Goal: Information Seeking & Learning: Learn about a topic

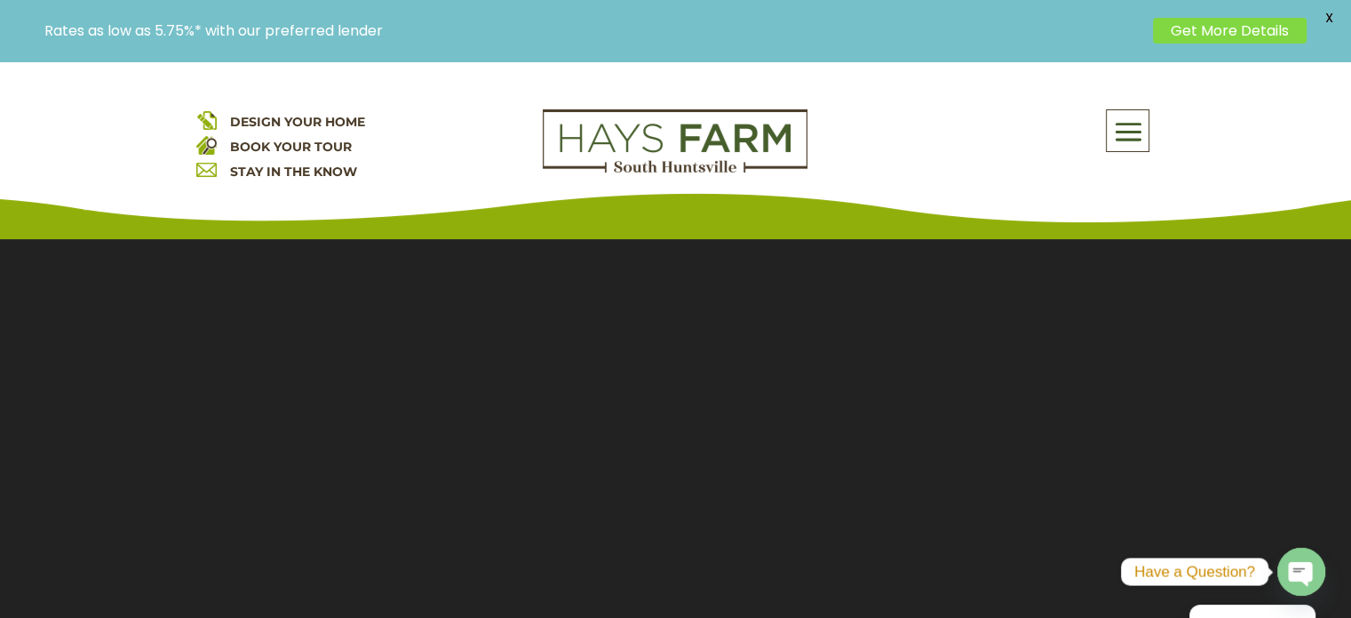
click at [1140, 105] on div "DESIGN YOUR HOME BOOK YOUR TOUR STAY IN THE KNOW About Us Quick Move-in Homes A…" at bounding box center [675, 150] width 1351 height 178
click at [1137, 133] on span at bounding box center [1128, 132] width 42 height 41
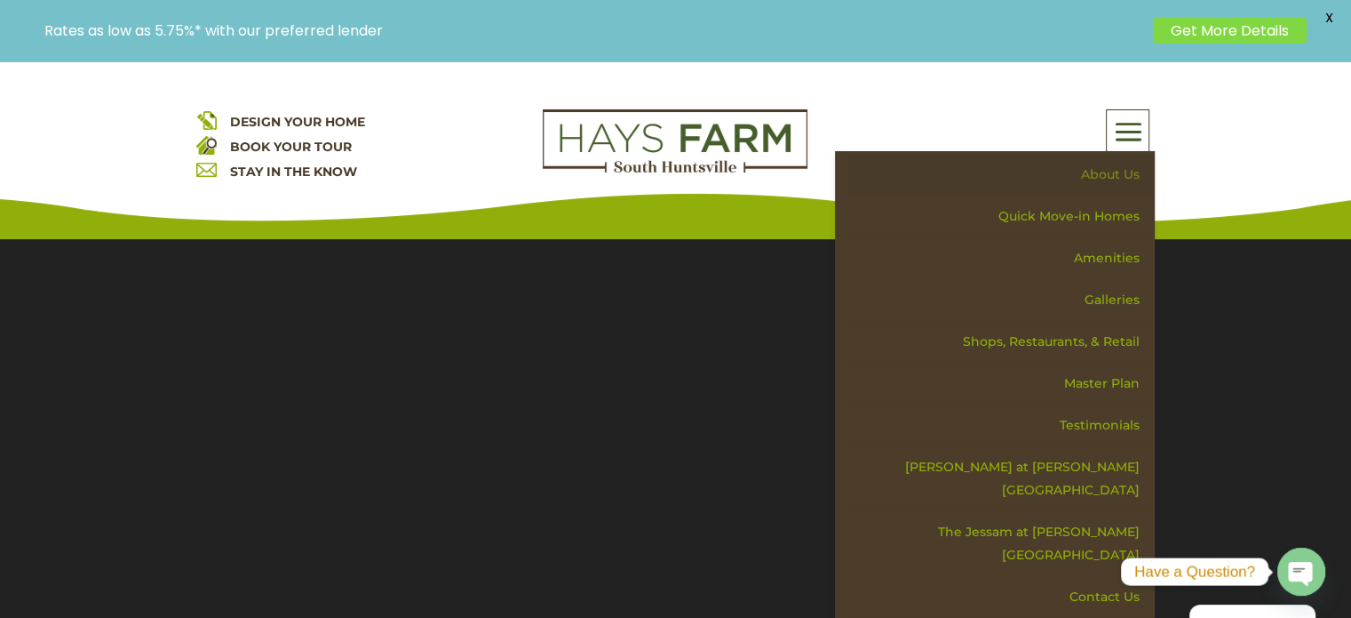
click at [1103, 166] on link "About Us" at bounding box center [1001, 175] width 307 height 42
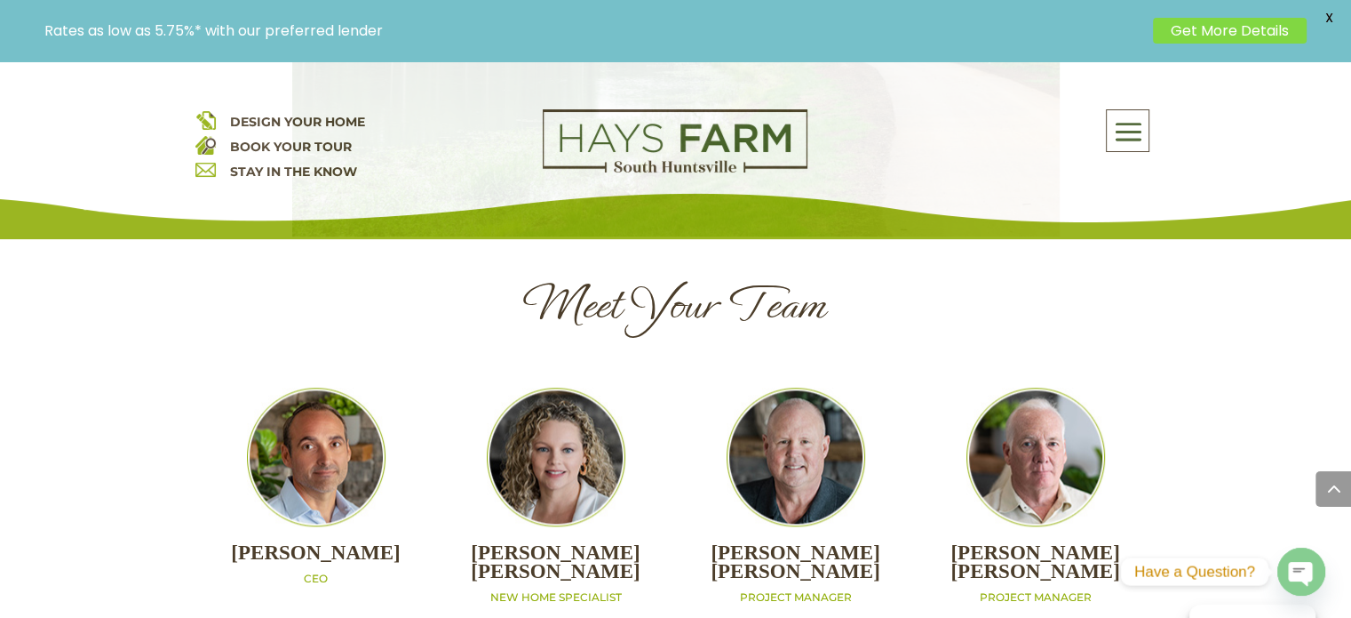
scroll to position [1777, 0]
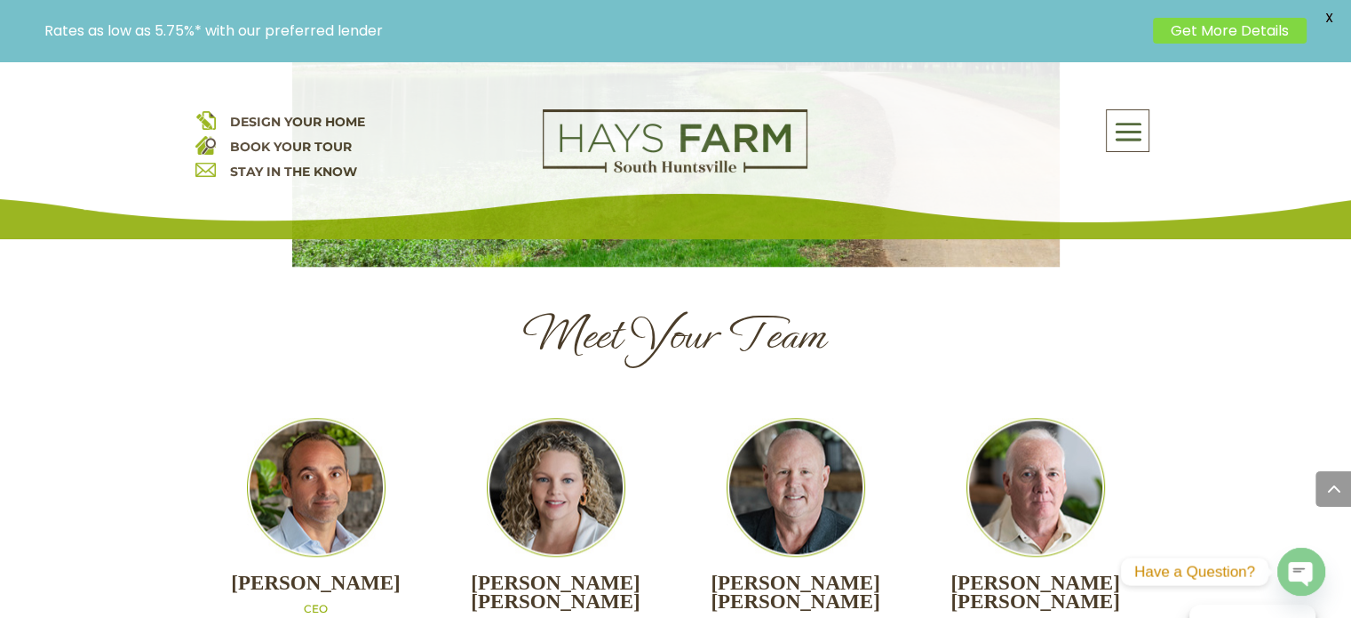
click at [1134, 149] on span at bounding box center [1128, 132] width 42 height 41
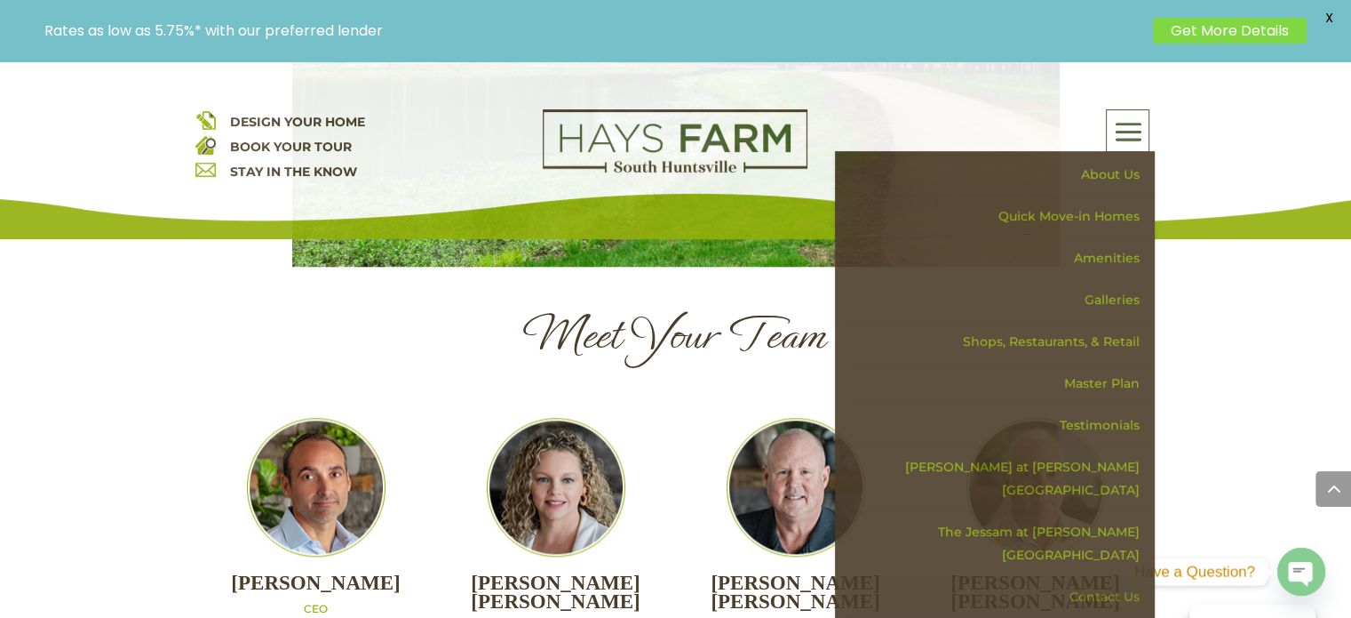
click at [1101, 576] on link "Contact Us" at bounding box center [1001, 597] width 307 height 42
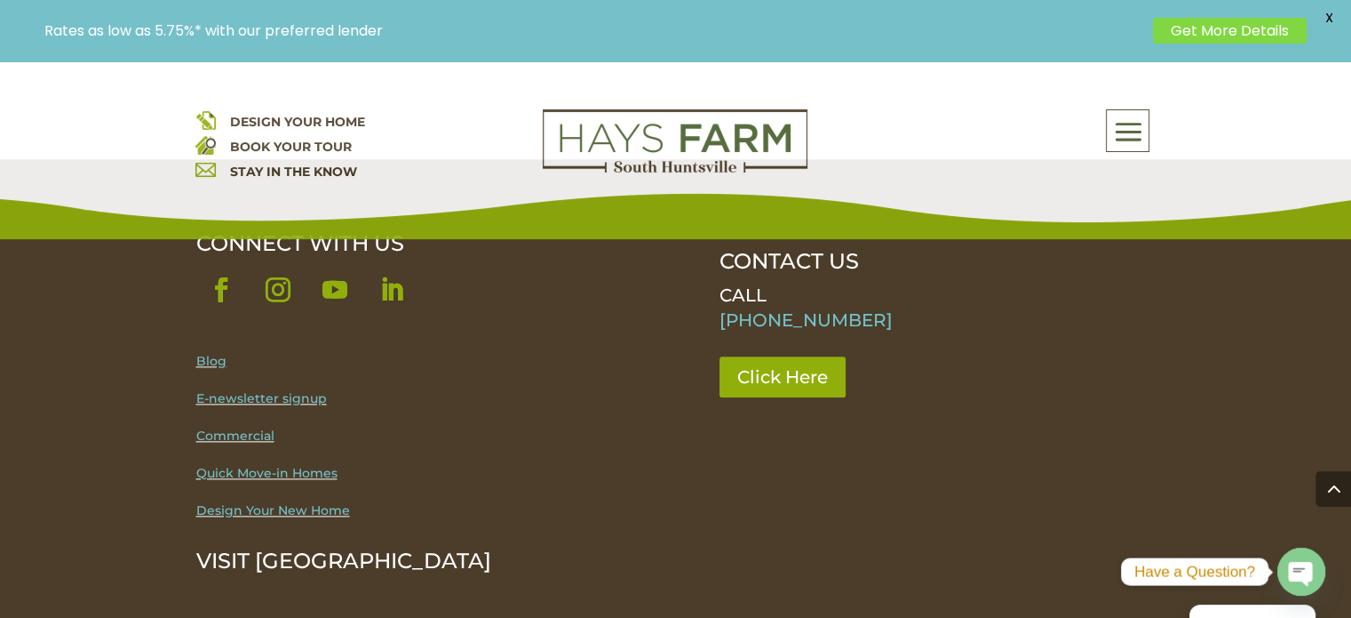
scroll to position [2044, 0]
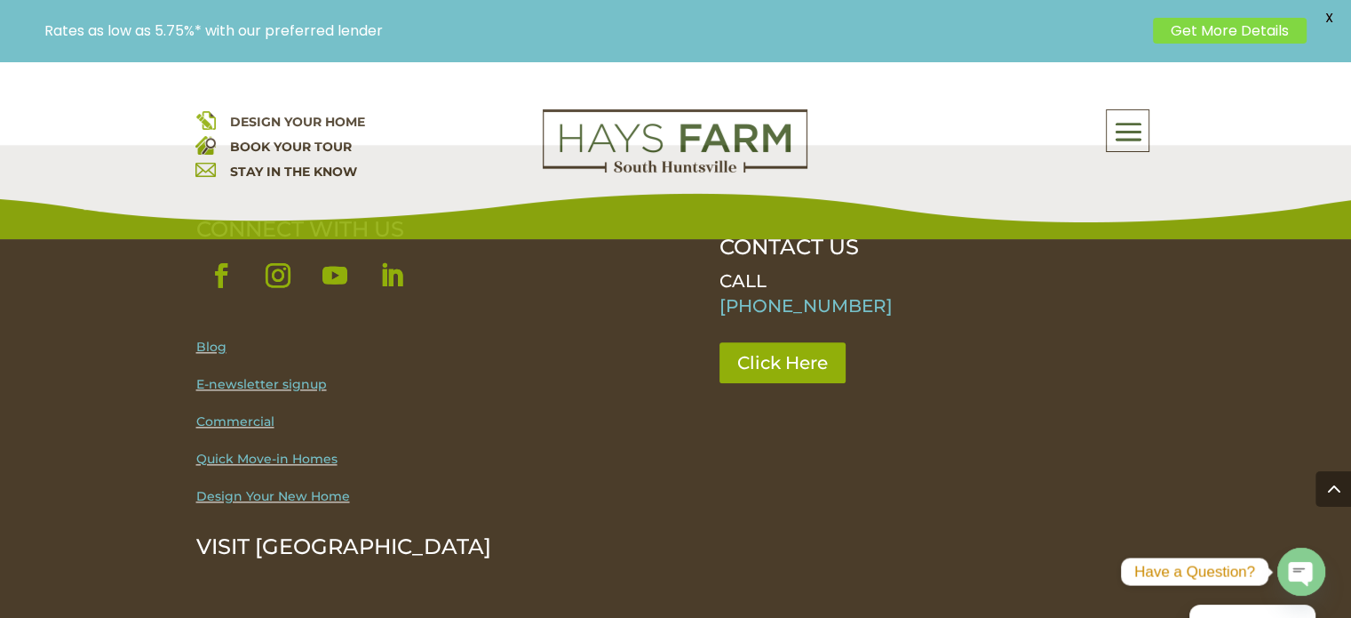
click at [1128, 139] on span at bounding box center [1128, 132] width 42 height 41
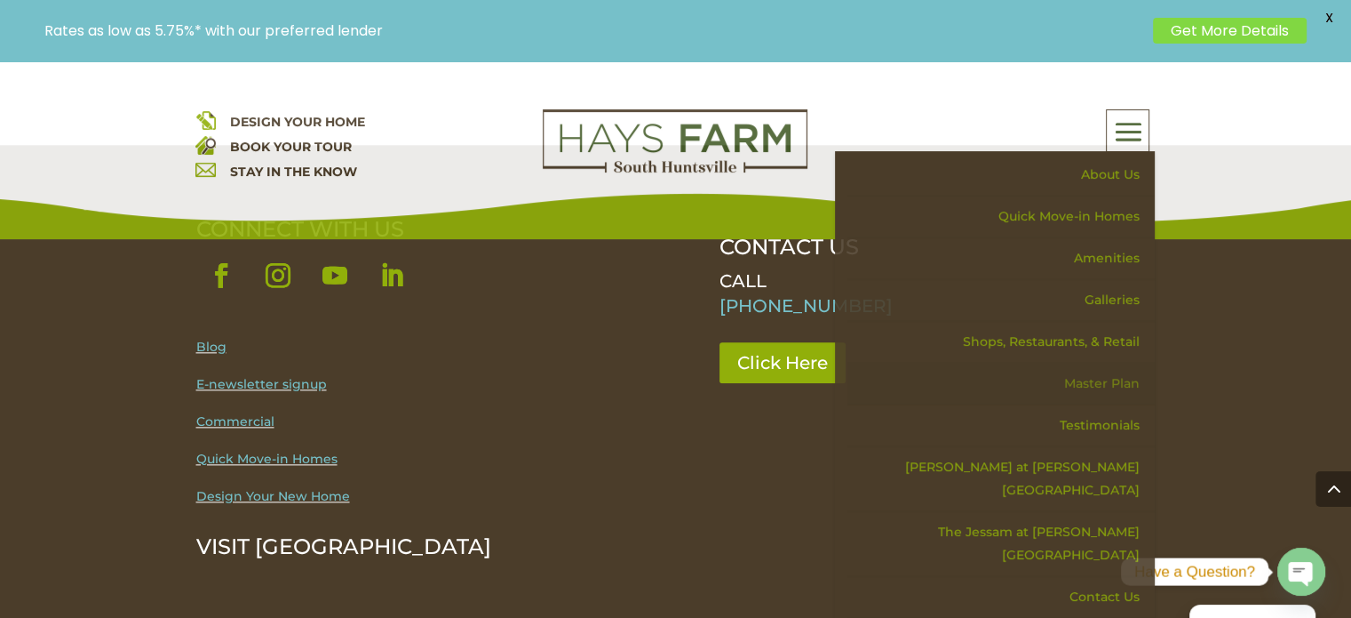
click at [1098, 379] on link "Master Plan" at bounding box center [1001, 384] width 307 height 42
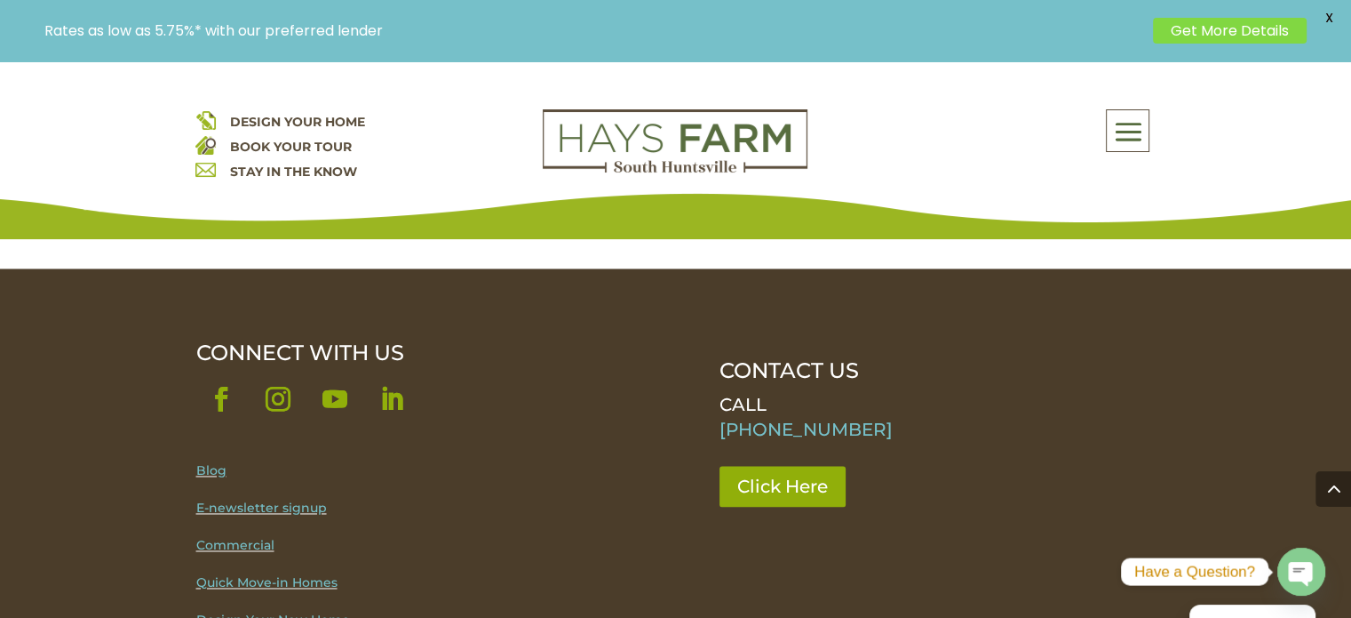
scroll to position [2754, 0]
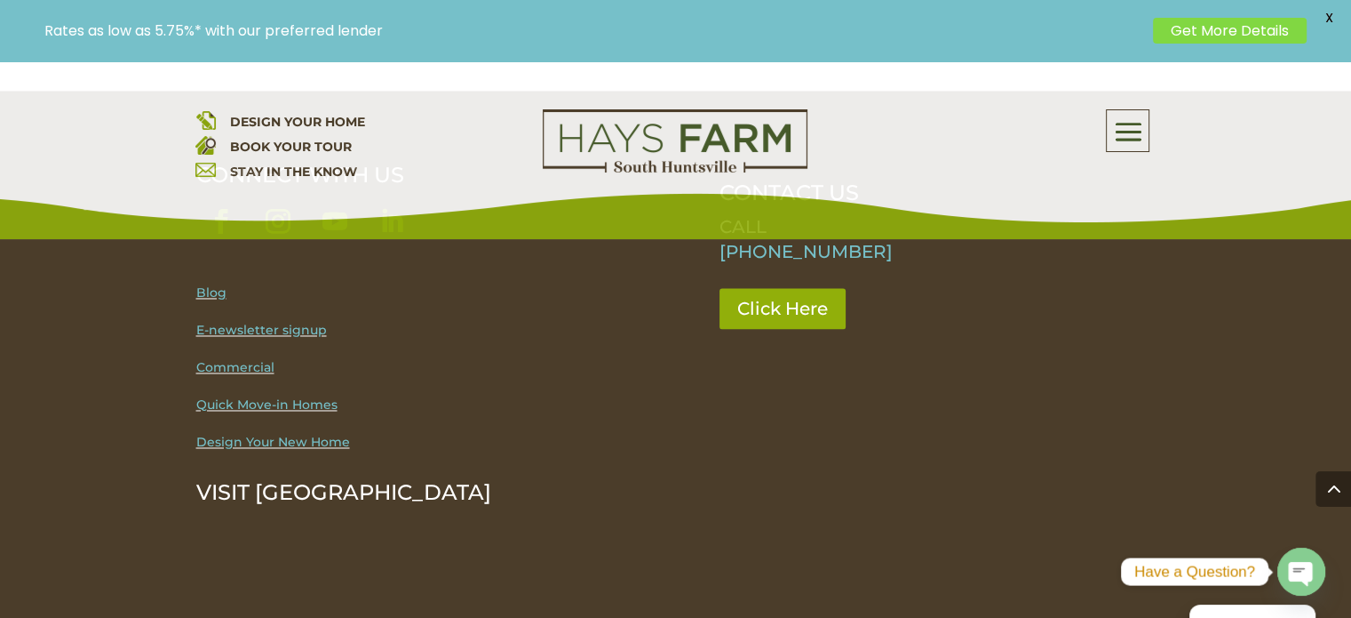
click at [213, 284] on link "Blog" at bounding box center [211, 292] width 30 height 16
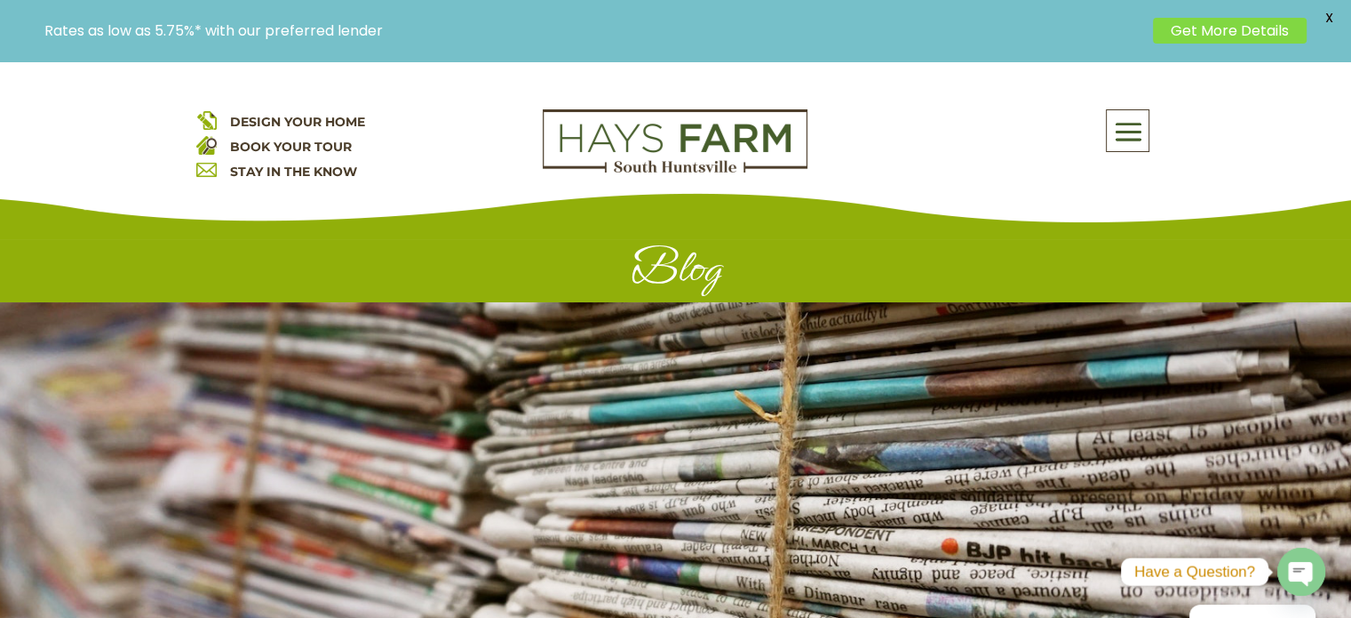
click at [1142, 132] on span at bounding box center [1128, 132] width 42 height 41
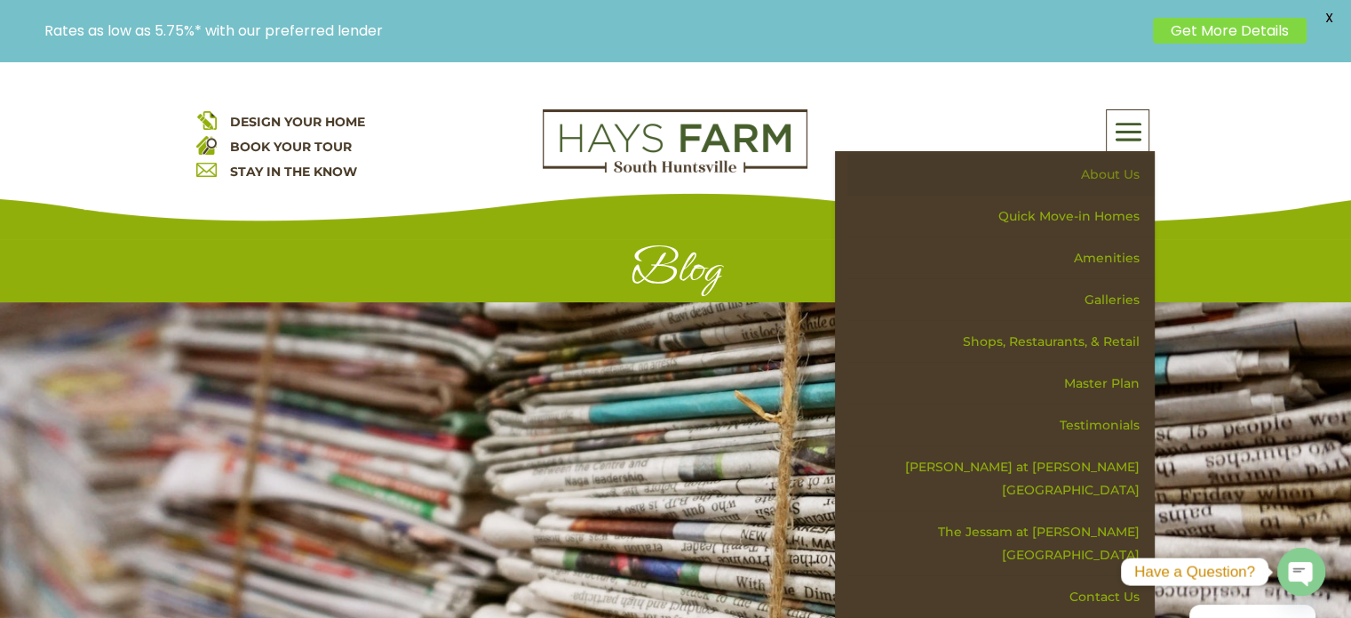
click at [1120, 161] on link "About Us" at bounding box center [1001, 175] width 307 height 42
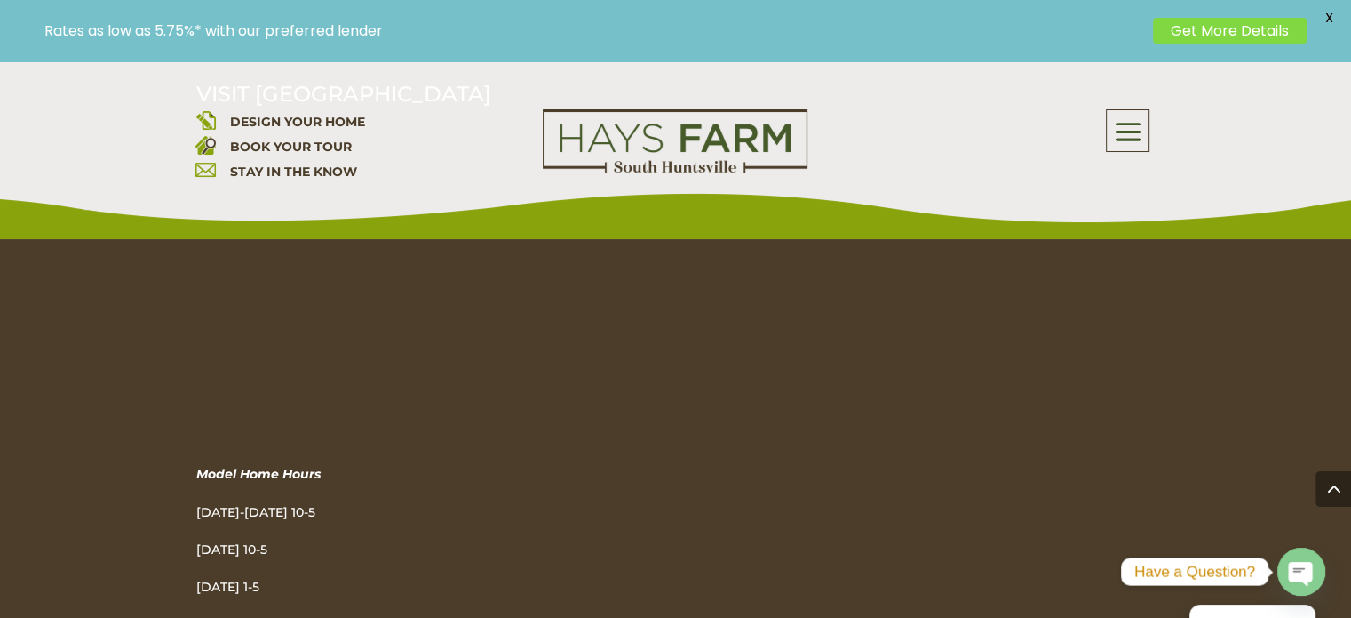
scroll to position [3007, 0]
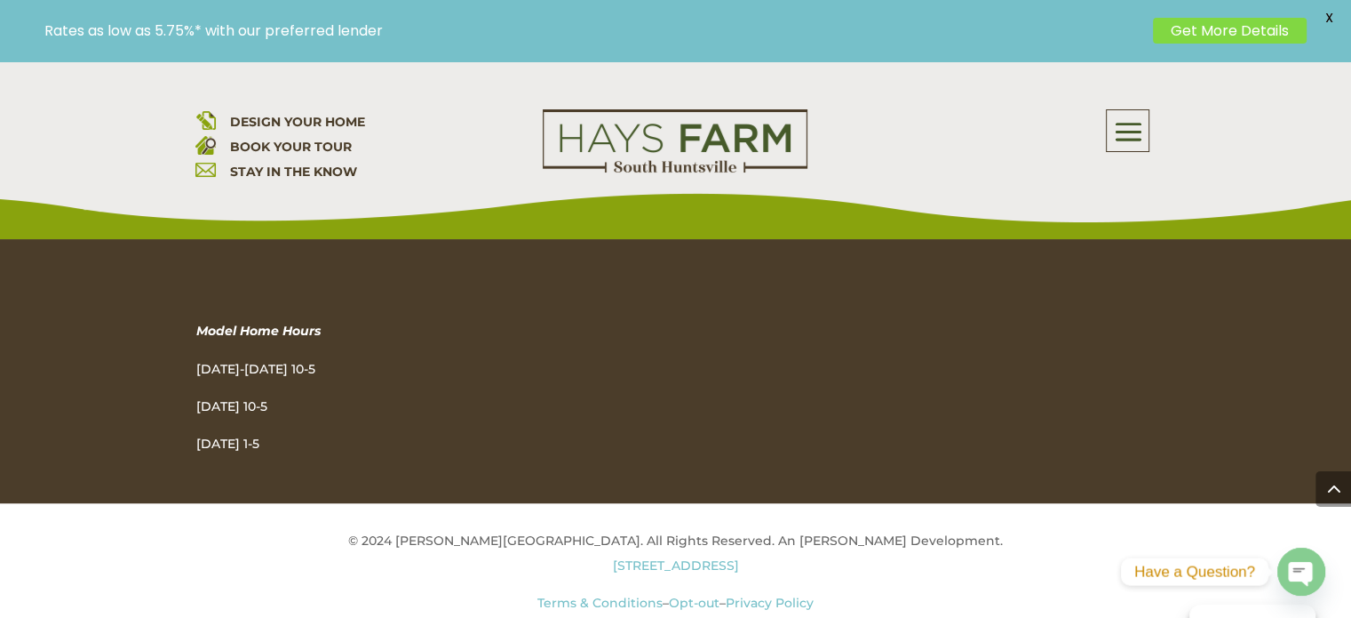
click at [1135, 137] on span at bounding box center [1128, 132] width 42 height 41
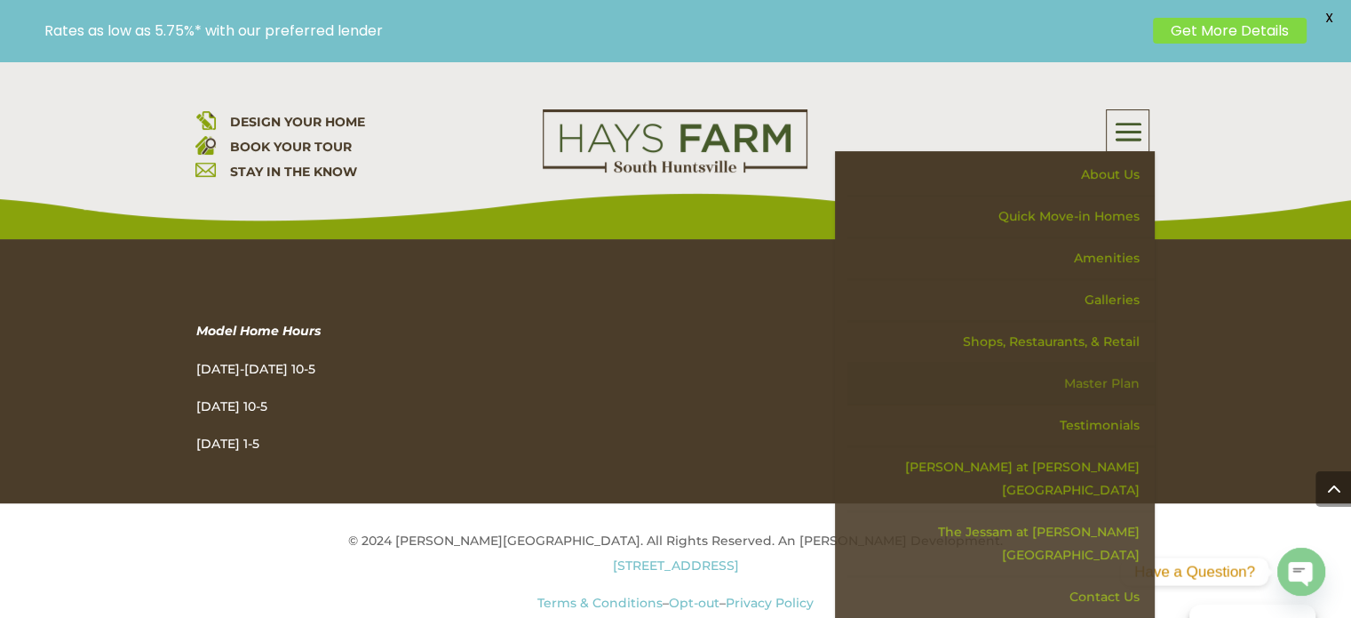
click at [1087, 375] on link "Master Plan" at bounding box center [1001, 384] width 307 height 42
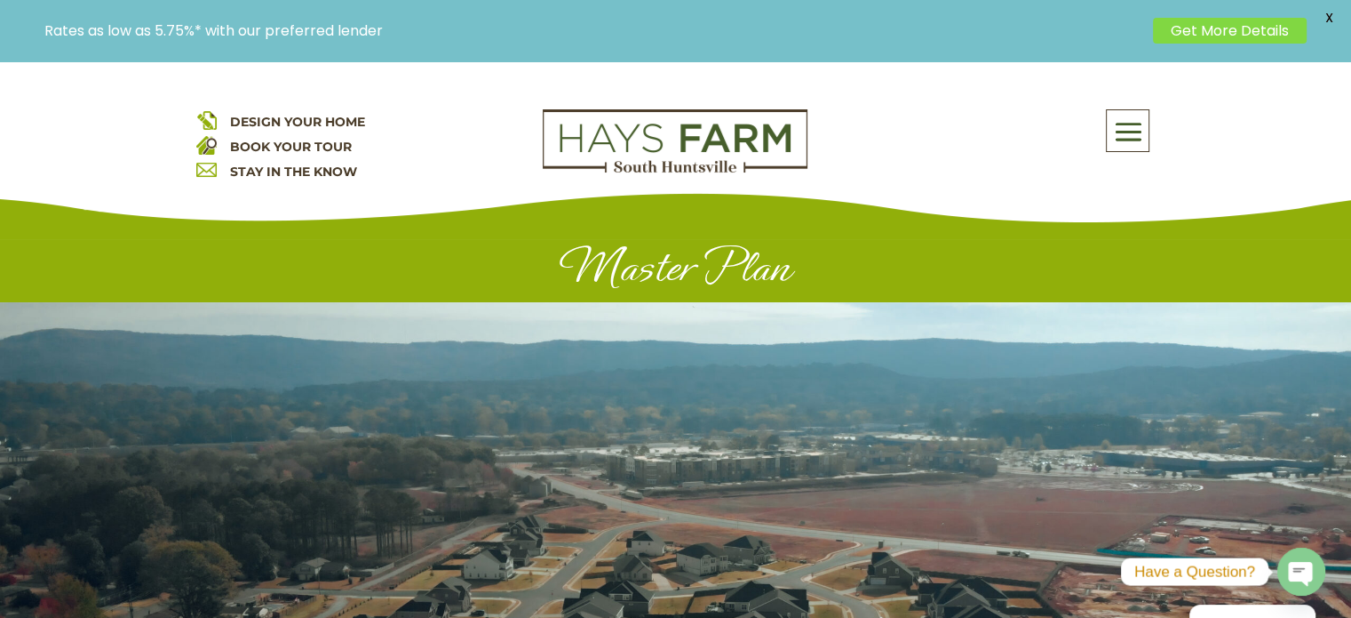
click at [713, 155] on img at bounding box center [675, 141] width 265 height 64
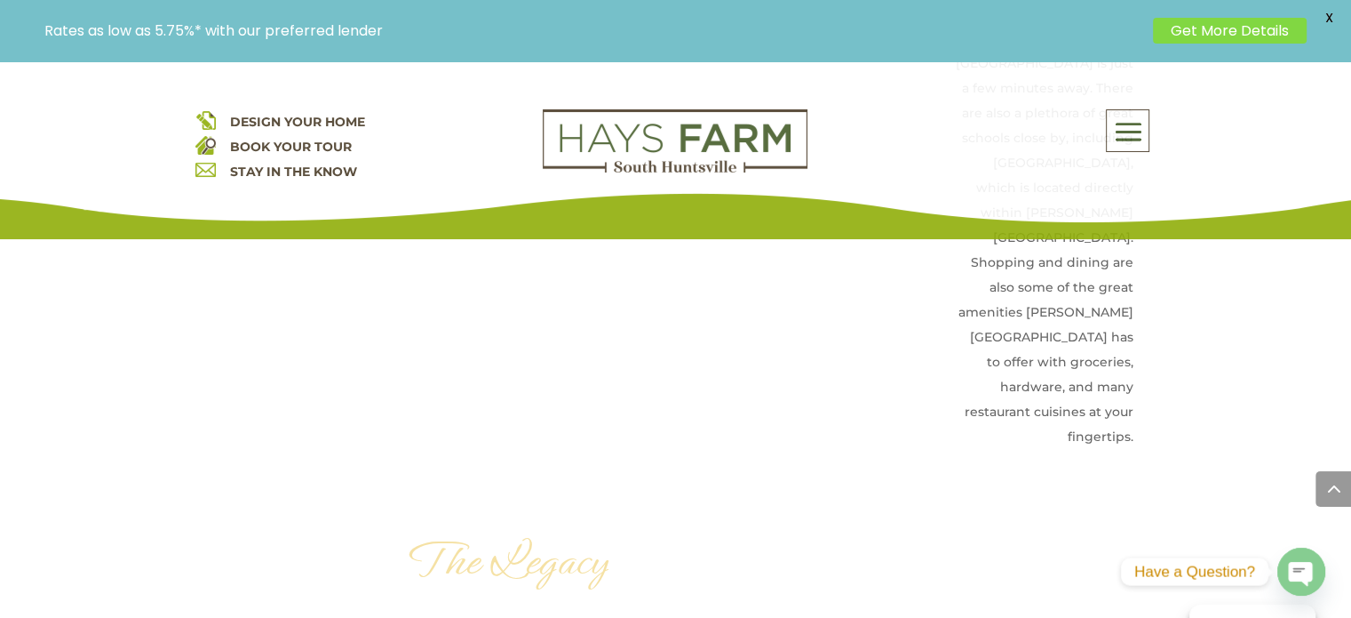
scroll to position [4531, 0]
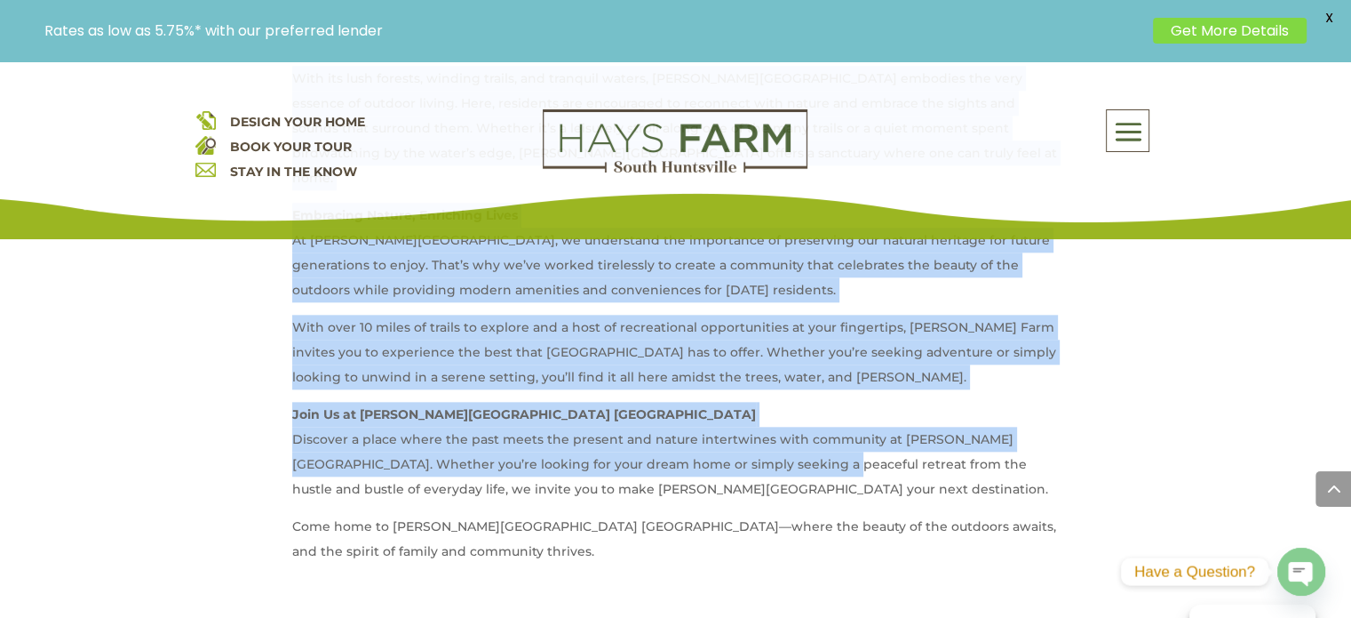
scroll to position [1866, 0]
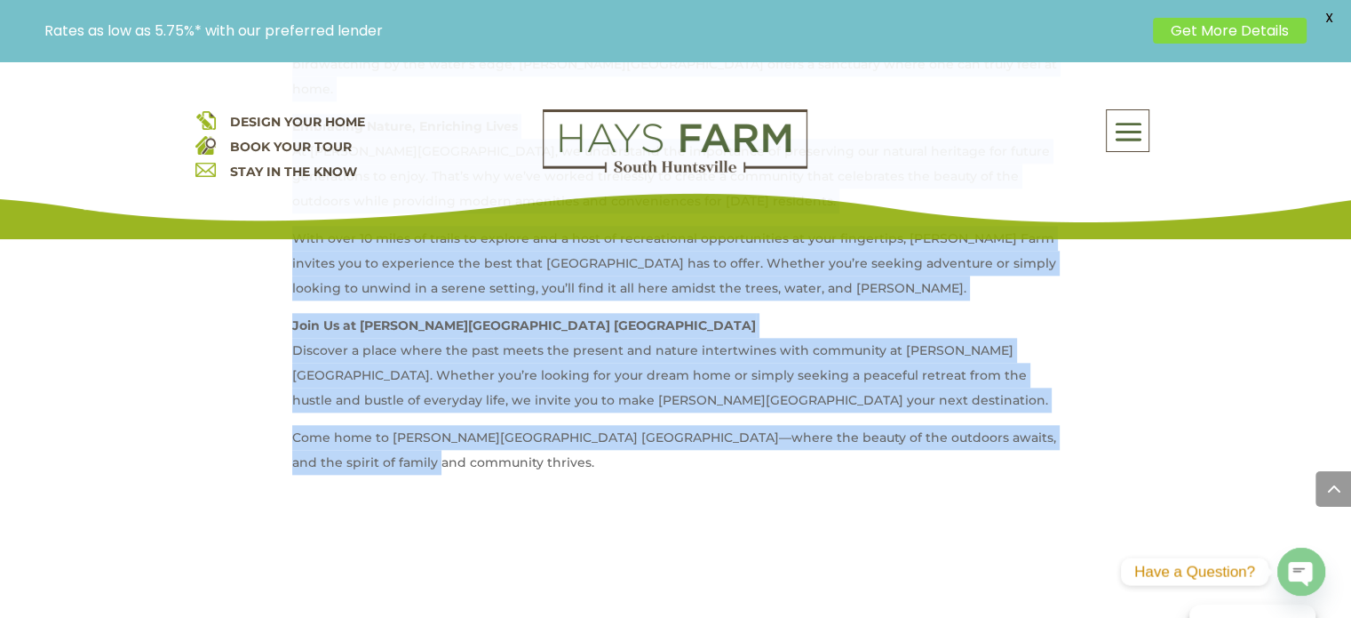
drag, startPoint x: 294, startPoint y: 279, endPoint x: 734, endPoint y: 402, distance: 456.6
copy div "Discover the Rich History of Hays Farm in South Huntsville Nestled in the heart…"
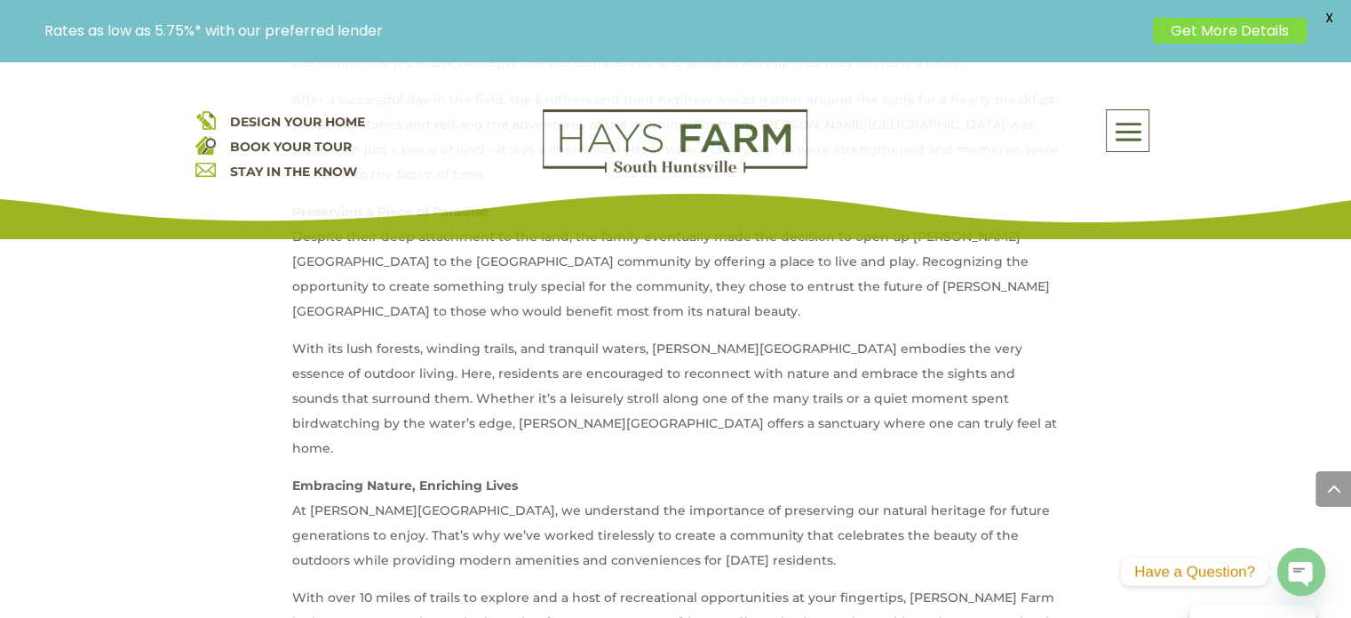
scroll to position [1422, 0]
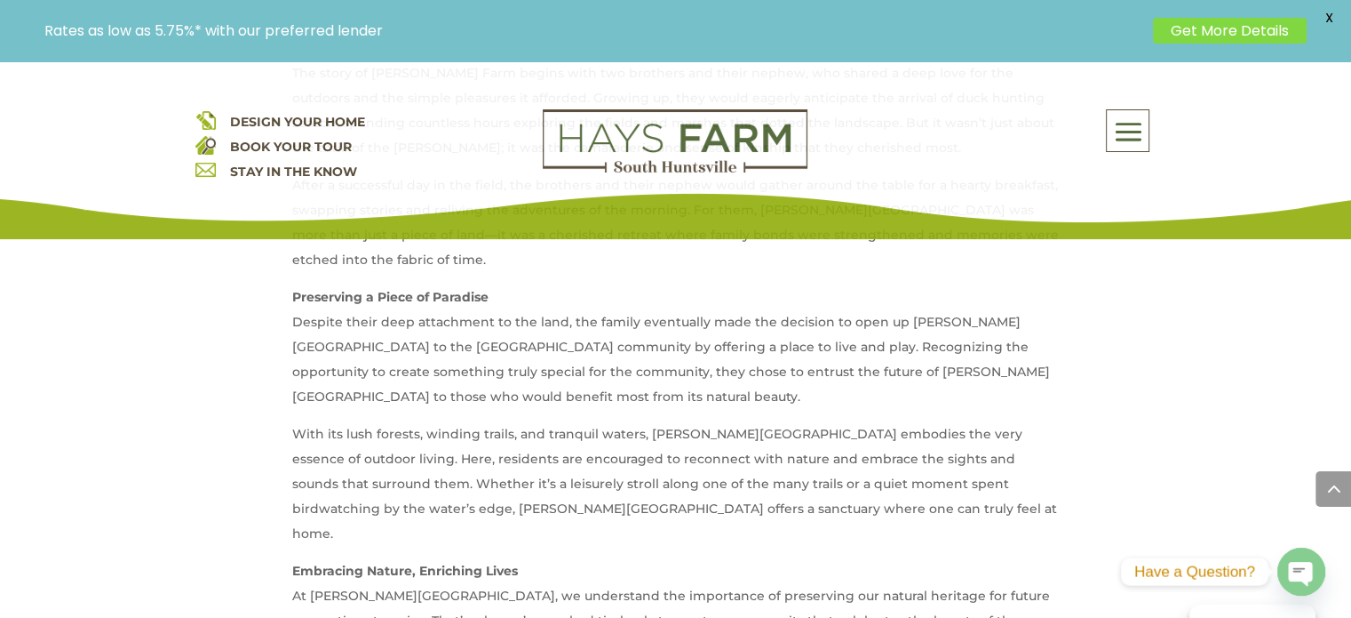
click at [316, 323] on p "Preserving a Piece of Paradise Despite their deep attachment to the land, the f…" at bounding box center [676, 352] width 768 height 137
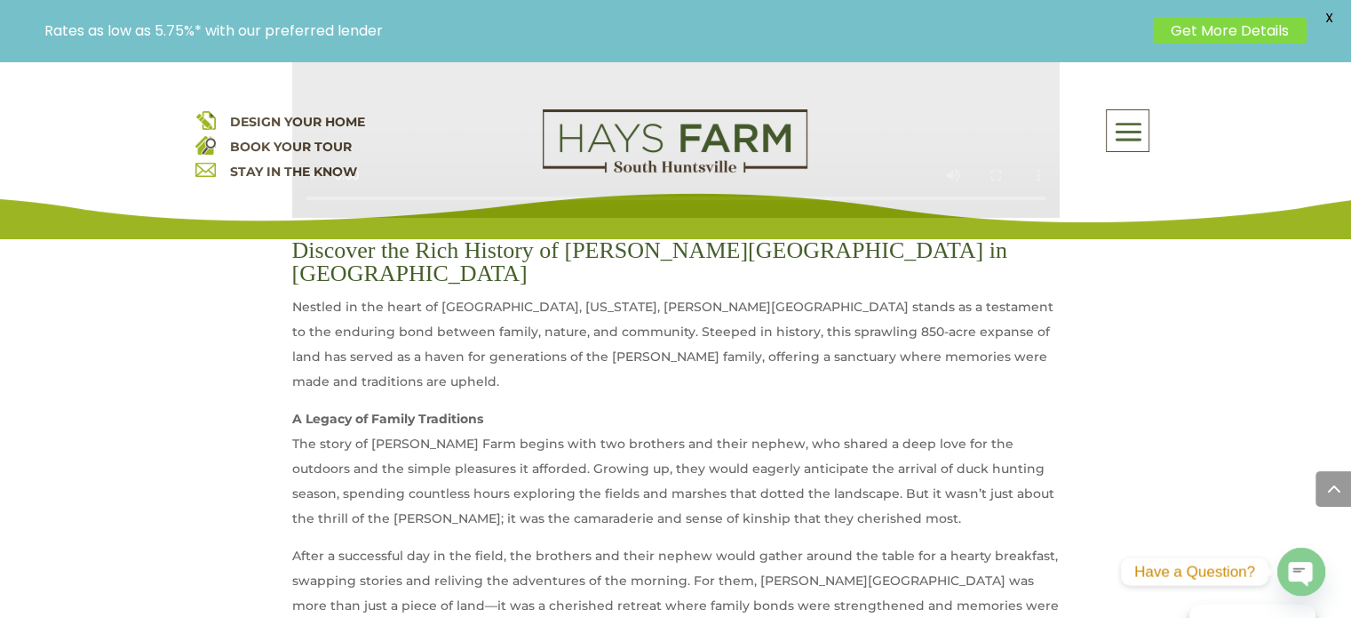
scroll to position [1066, 0]
